Goal: Task Accomplishment & Management: Manage account settings

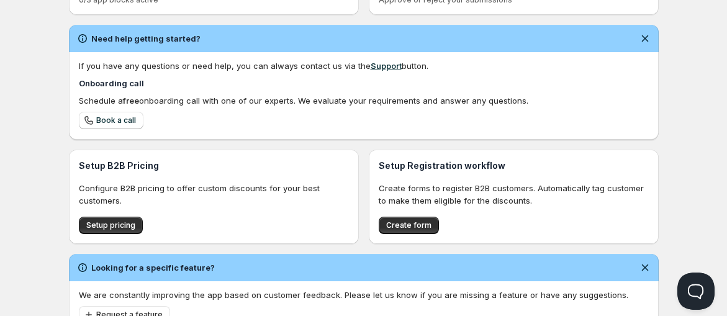
scroll to position [394, 0]
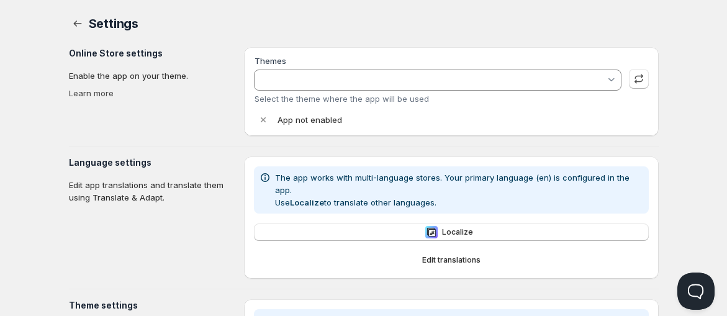
type input "Orqa E-Commerce 2.0"
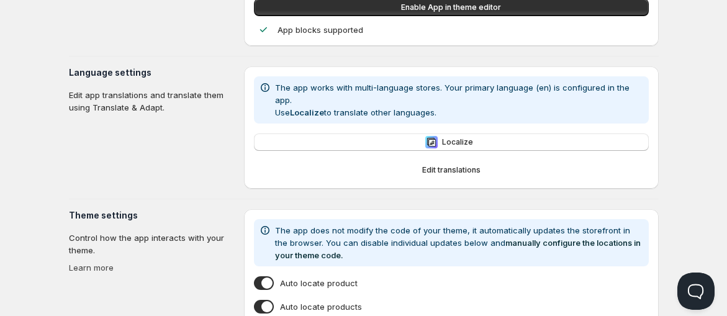
scroll to position [321, 0]
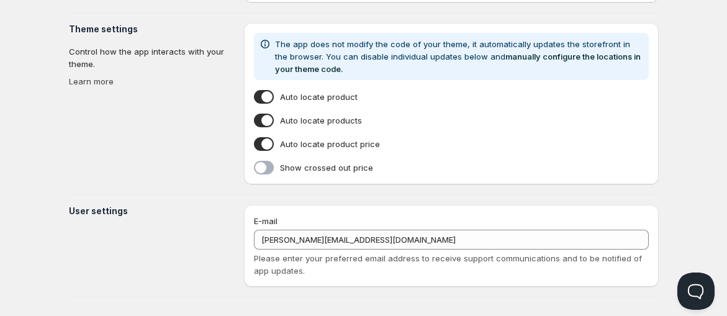
scroll to position [1, 0]
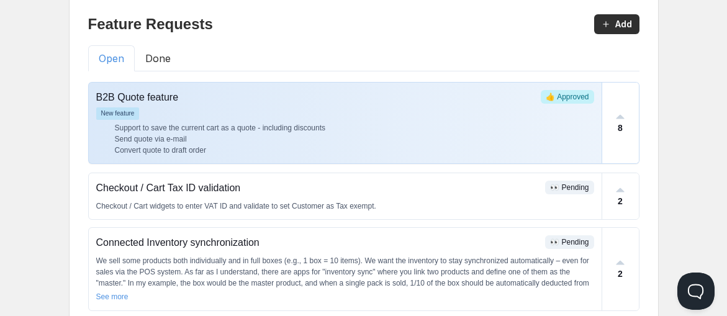
scroll to position [70, 0]
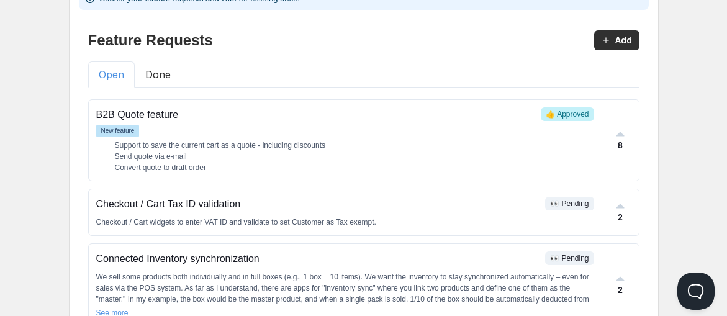
click at [150, 66] on button "Done" at bounding box center [158, 74] width 47 height 26
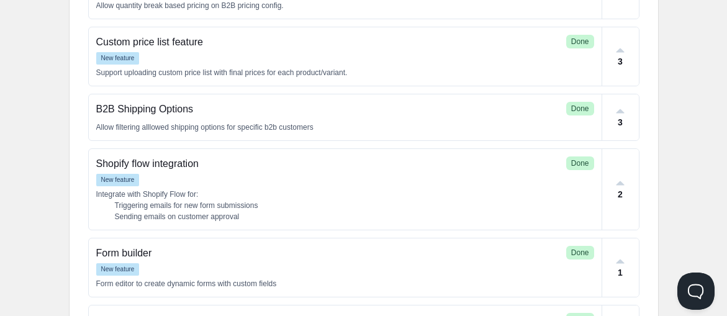
scroll to position [483, 0]
